Goal: Task Accomplishment & Management: Use online tool/utility

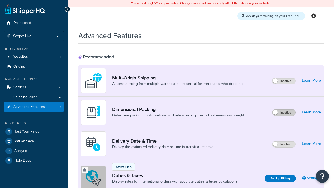
click at [284, 109] on label "Inactive" at bounding box center [284, 112] width 23 height 6
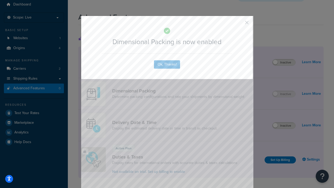
click at [239, 24] on button "button" at bounding box center [239, 24] width 1 height 1
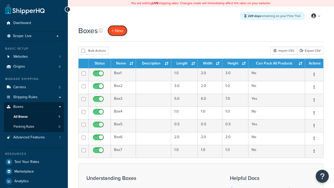
click at [118, 31] on span "+ New" at bounding box center [117, 31] width 11 height 6
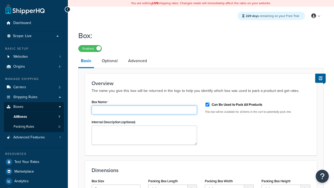
type input "Box1"
select select "usps_small"
type input "8.5"
type input "5"
type input "1.5"
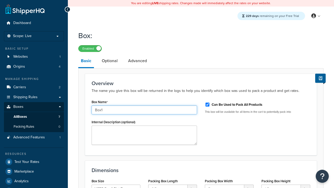
type input "Box1"
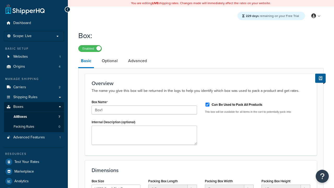
scroll to position [64, 0]
